Goal: Information Seeking & Learning: Learn about a topic

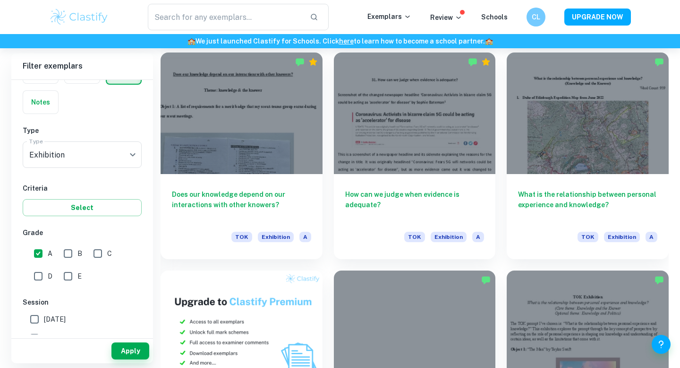
scroll to position [485, 0]
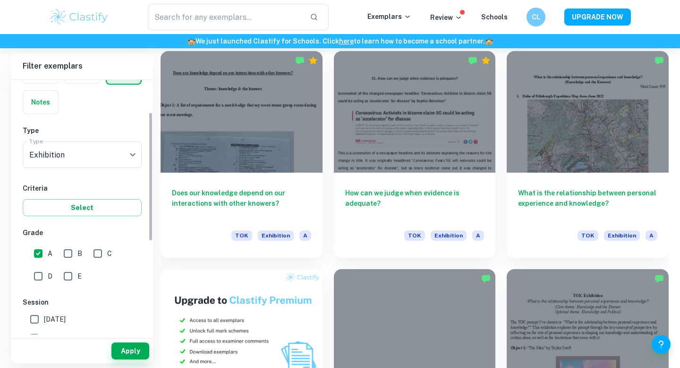
click at [41, 254] on input "A" at bounding box center [38, 253] width 19 height 19
checkbox input "false"
click at [70, 254] on input "B" at bounding box center [68, 253] width 19 height 19
click at [73, 254] on input "B" at bounding box center [68, 253] width 19 height 19
checkbox input "false"
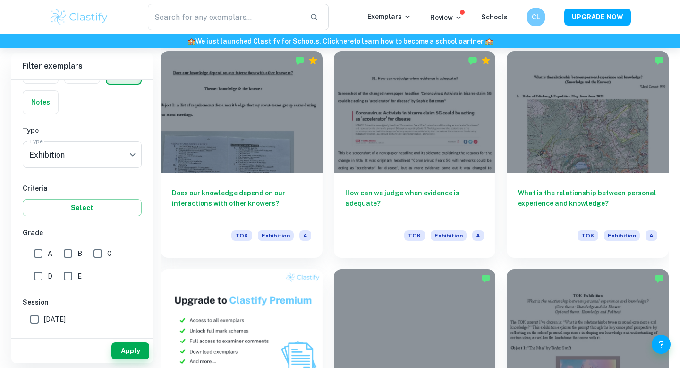
click at [97, 257] on input "C" at bounding box center [97, 253] width 19 height 19
checkbox input "true"
click at [38, 276] on input "D" at bounding box center [38, 275] width 19 height 19
checkbox input "true"
click at [81, 276] on span "E" at bounding box center [79, 276] width 4 height 10
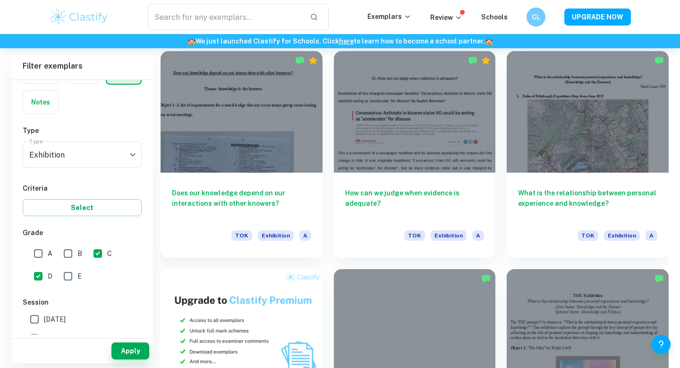
click at [77, 276] on input "E" at bounding box center [68, 275] width 19 height 19
click at [74, 276] on input "E" at bounding box center [68, 275] width 19 height 19
checkbox input "true"
click at [124, 357] on button "Apply" at bounding box center [131, 350] width 38 height 17
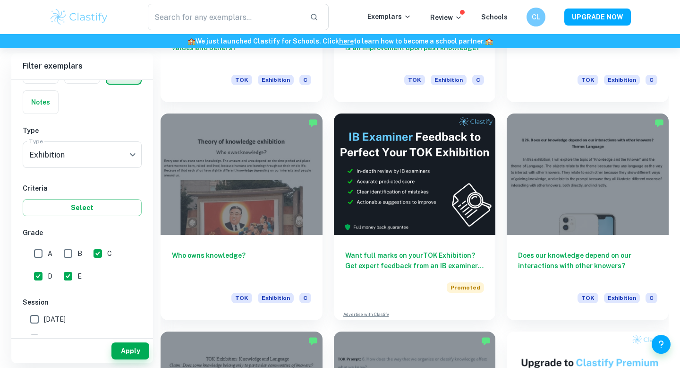
scroll to position [2603, 0]
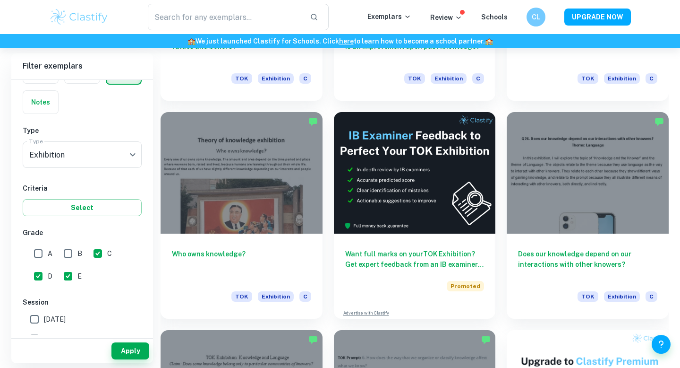
click at [101, 256] on input "C" at bounding box center [97, 253] width 19 height 19
checkbox input "false"
click at [136, 352] on button "Apply" at bounding box center [131, 350] width 38 height 17
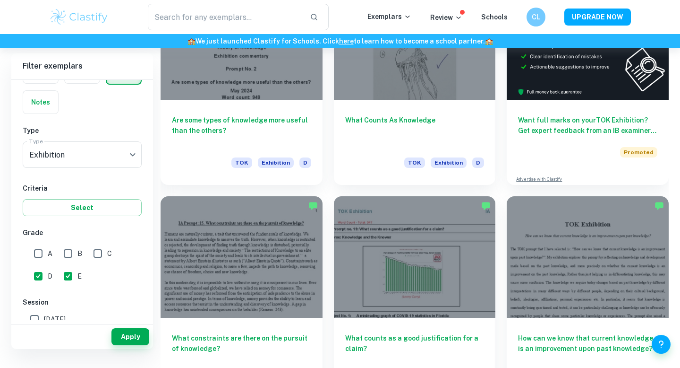
scroll to position [232, 0]
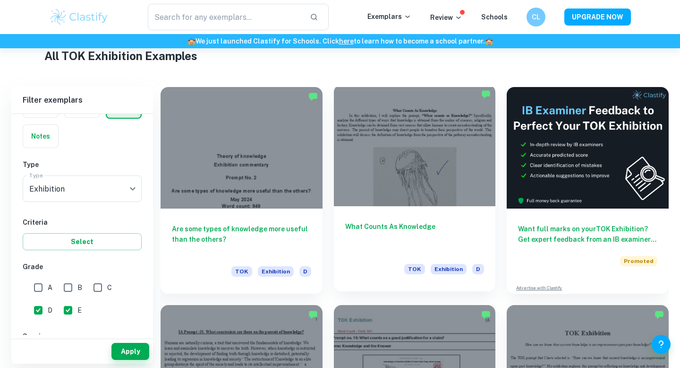
click at [368, 173] on div at bounding box center [415, 145] width 162 height 121
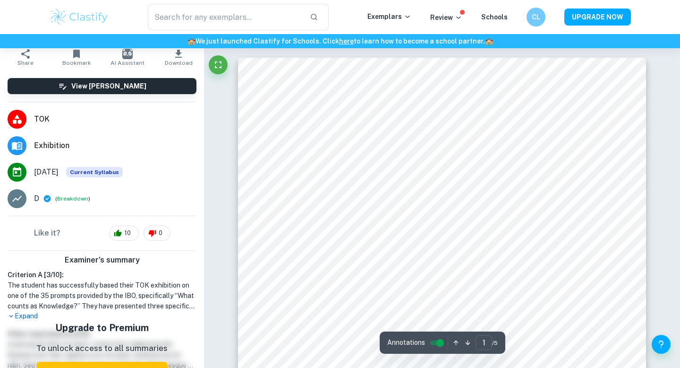
scroll to position [40, 0]
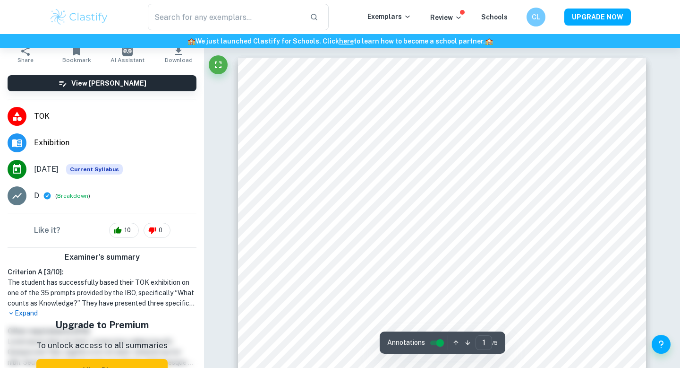
click at [21, 316] on p "Expand" at bounding box center [102, 313] width 189 height 10
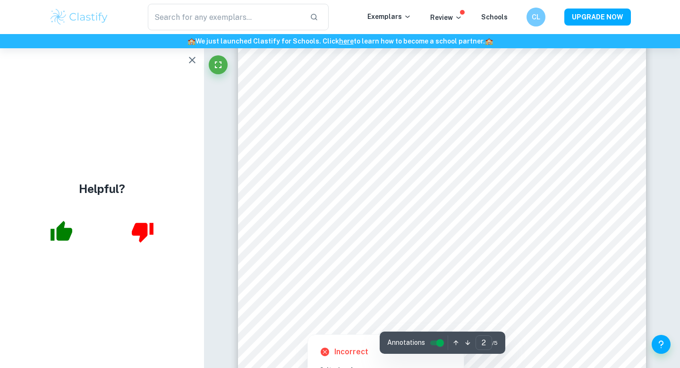
scroll to position [764, 0]
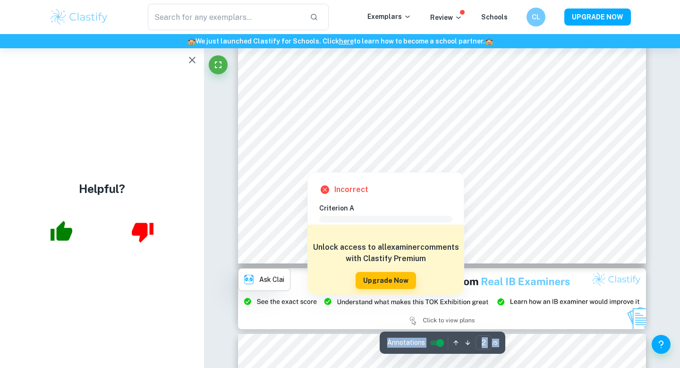
scroll to position [938, 0]
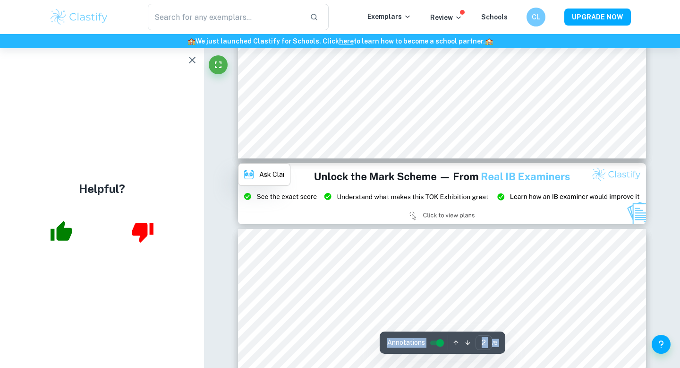
type input "3"
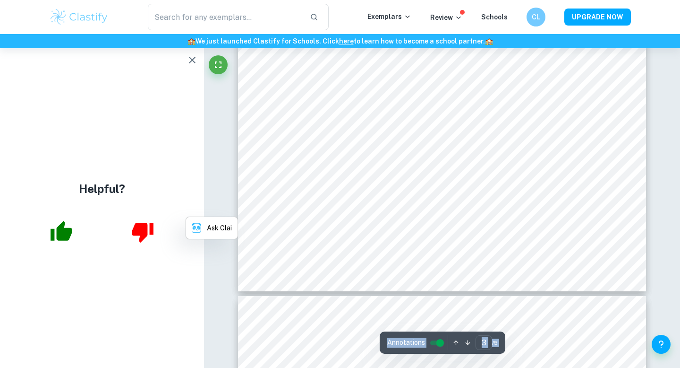
scroll to position [1486, 0]
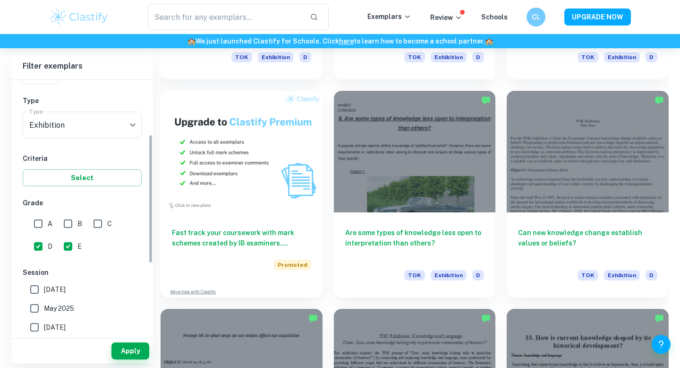
scroll to position [107, 0]
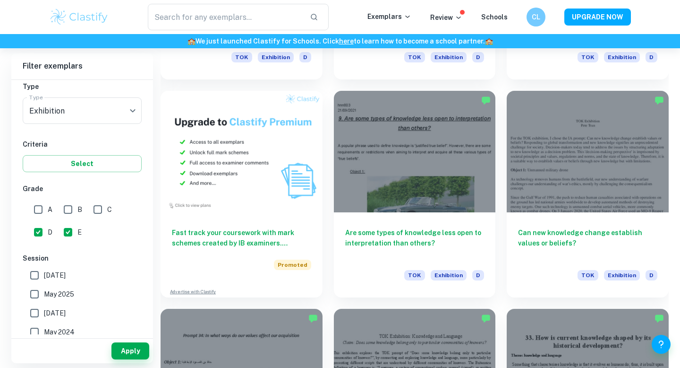
click at [36, 233] on input "D" at bounding box center [38, 232] width 19 height 19
checkbox input "false"
click at [143, 352] on button "Apply" at bounding box center [131, 350] width 38 height 17
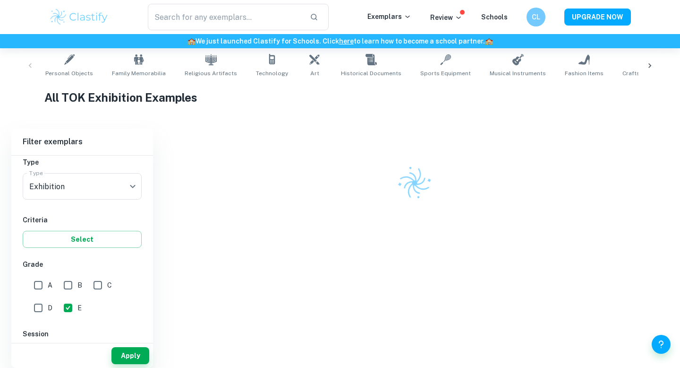
scroll to position [157, 0]
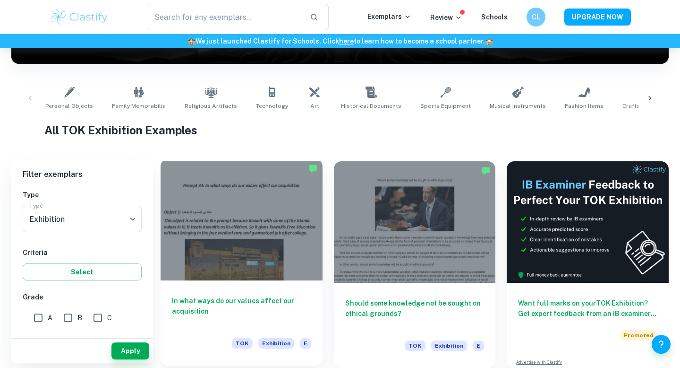
click at [241, 247] on div at bounding box center [242, 219] width 162 height 121
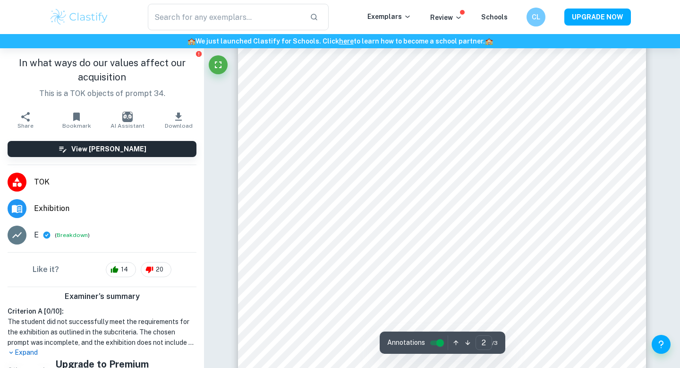
scroll to position [801, 0]
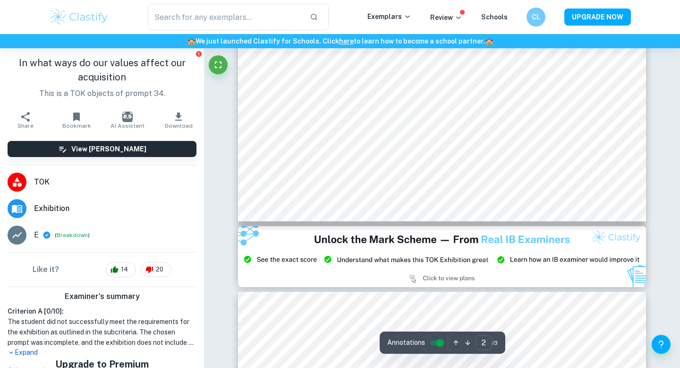
type input "3"
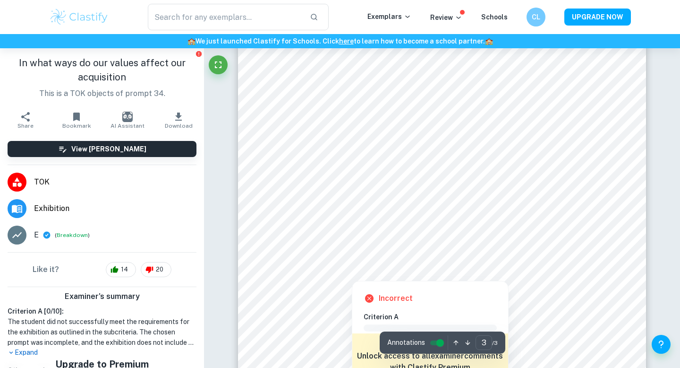
scroll to position [1333, 0]
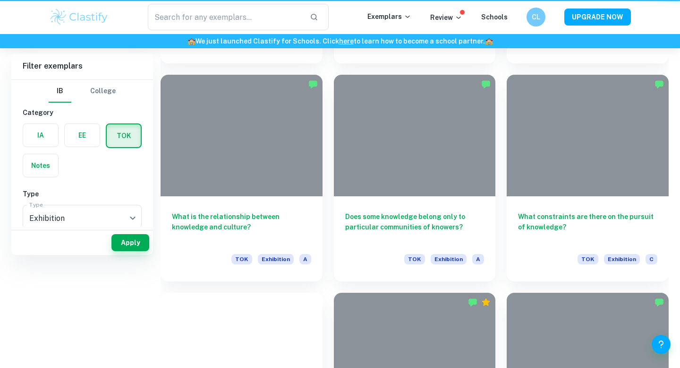
scroll to position [157, 0]
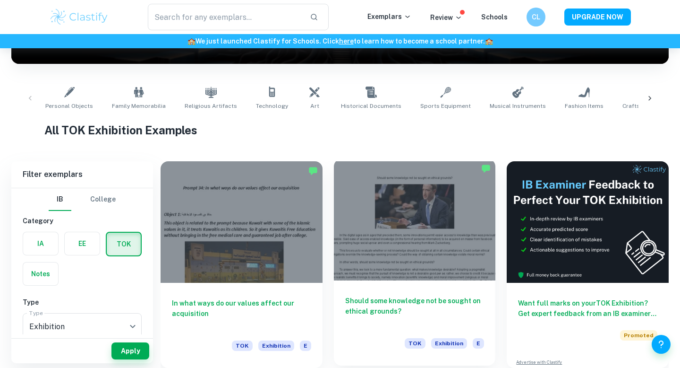
click at [359, 275] on div at bounding box center [415, 219] width 162 height 121
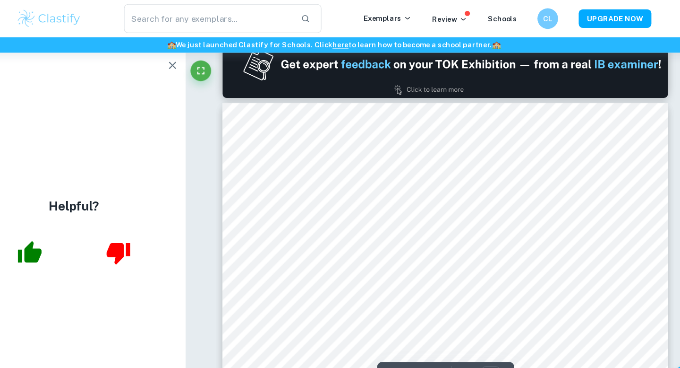
type input "1"
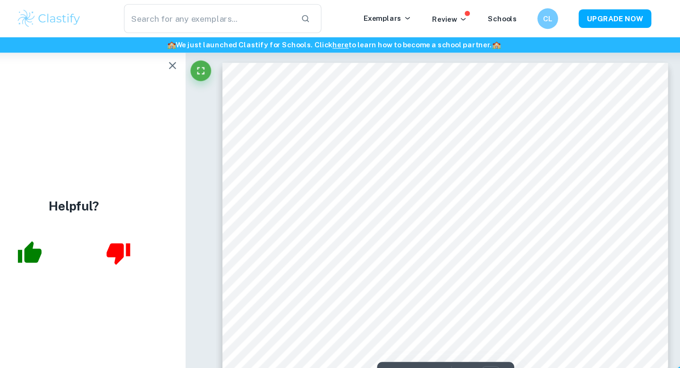
click at [191, 60] on icon "button" at bounding box center [192, 60] width 7 height 7
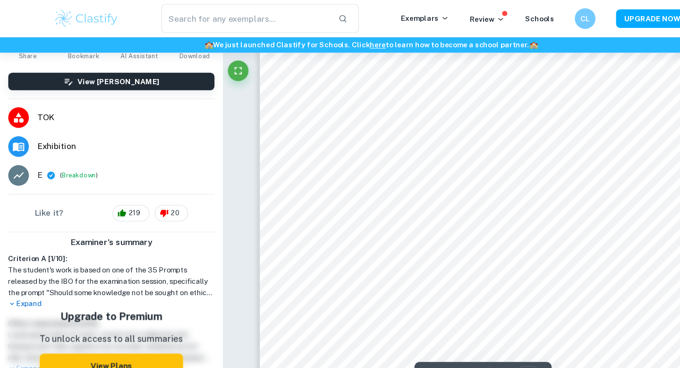
scroll to position [50, 0]
click at [32, 277] on p "Expand" at bounding box center [102, 278] width 189 height 10
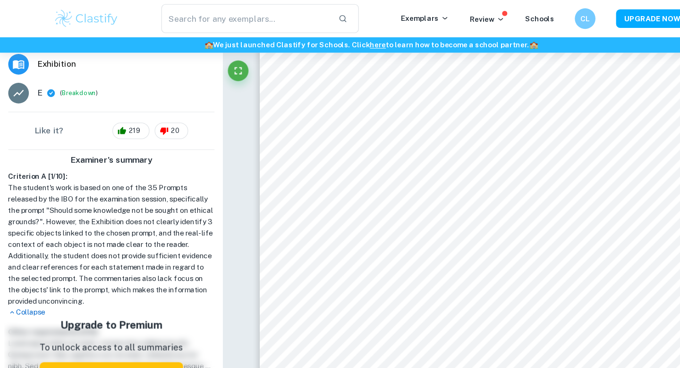
scroll to position [195, 0]
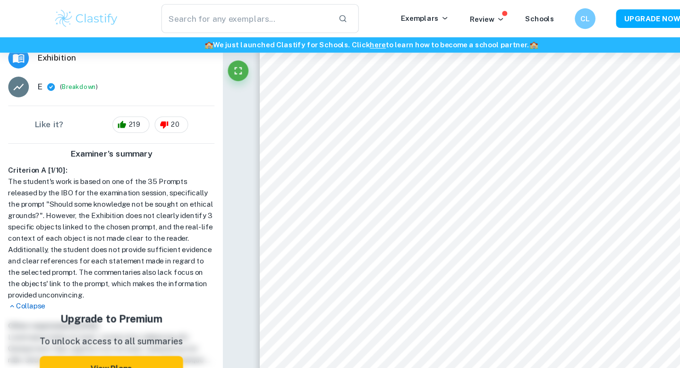
drag, startPoint x: 71, startPoint y: 215, endPoint x: 90, endPoint y: 215, distance: 18.9
click at [83, 215] on h1 "The student's work is based on one of the 35 Prompts released by the IBO for th…" at bounding box center [102, 218] width 189 height 114
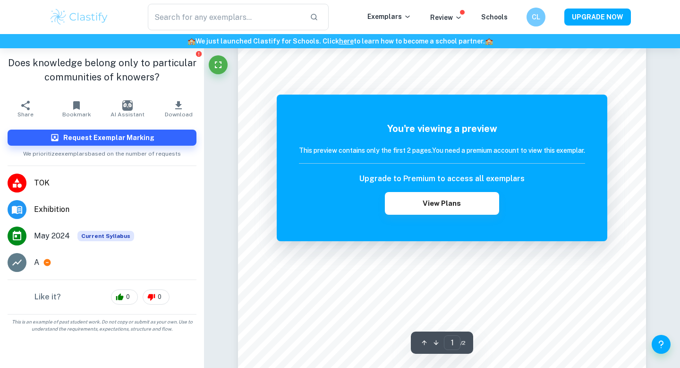
scroll to position [219, 0]
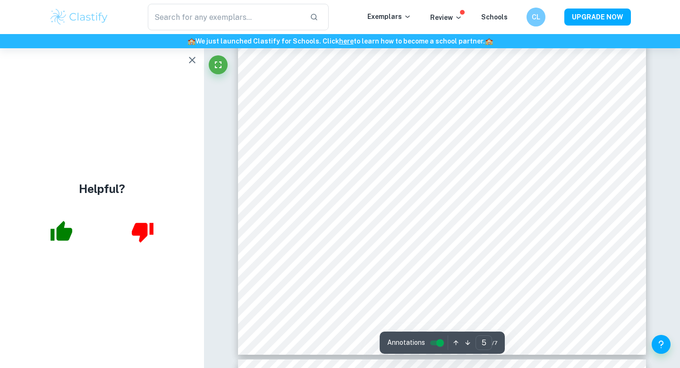
scroll to position [2739, 0]
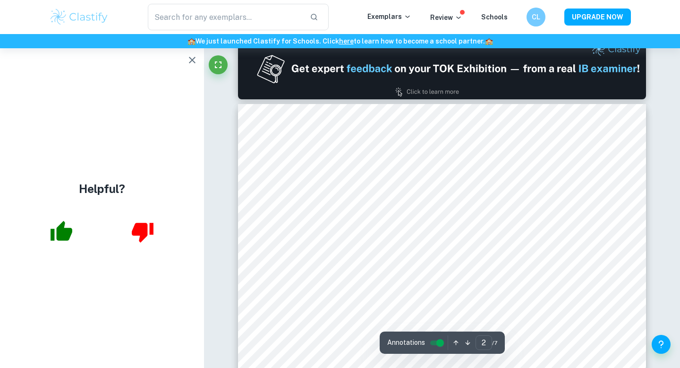
type input "1"
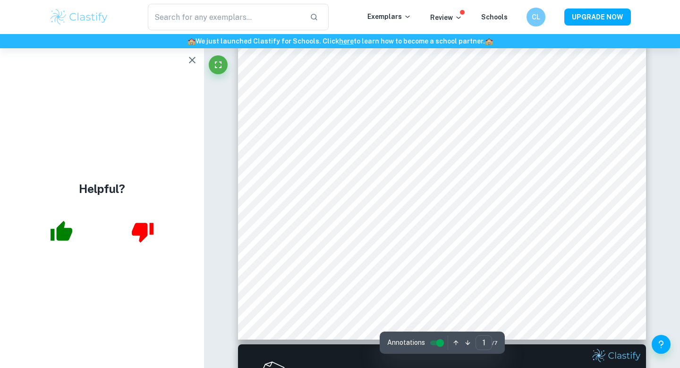
scroll to position [0, 0]
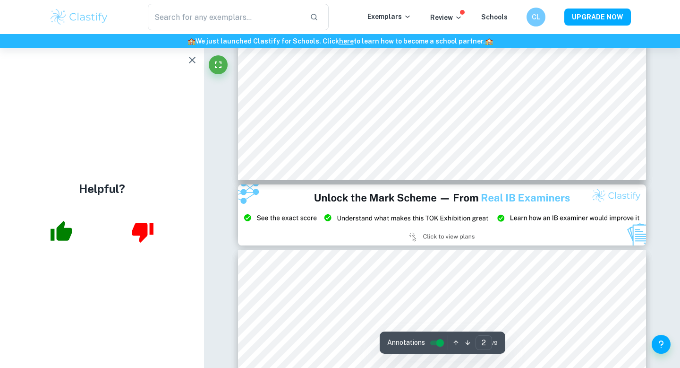
type input "3"
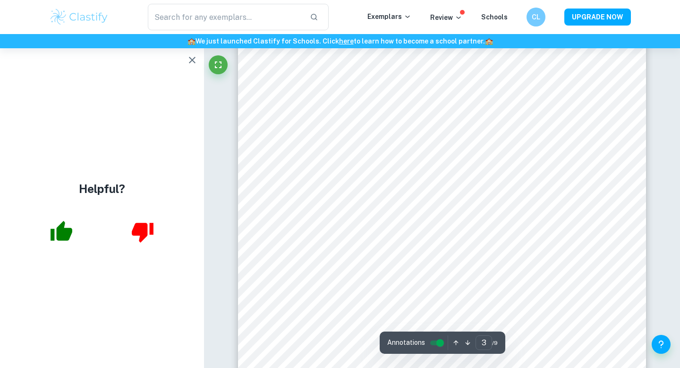
scroll to position [1253, 0]
